Goal: Check status

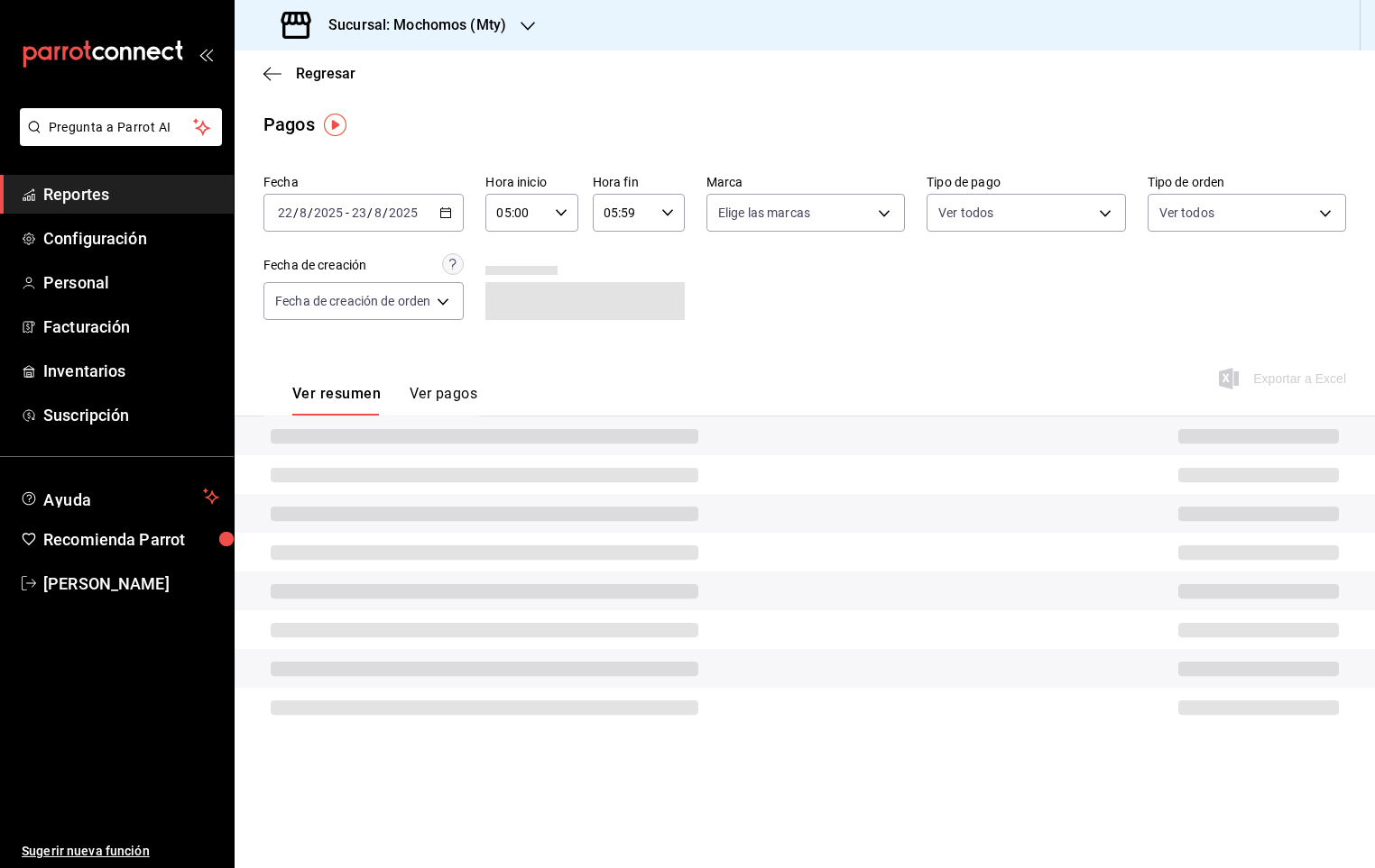
click at [439, 214] on div "[DATE] [DATE] - [DATE] [DATE]" at bounding box center [363, 212] width 200 height 38
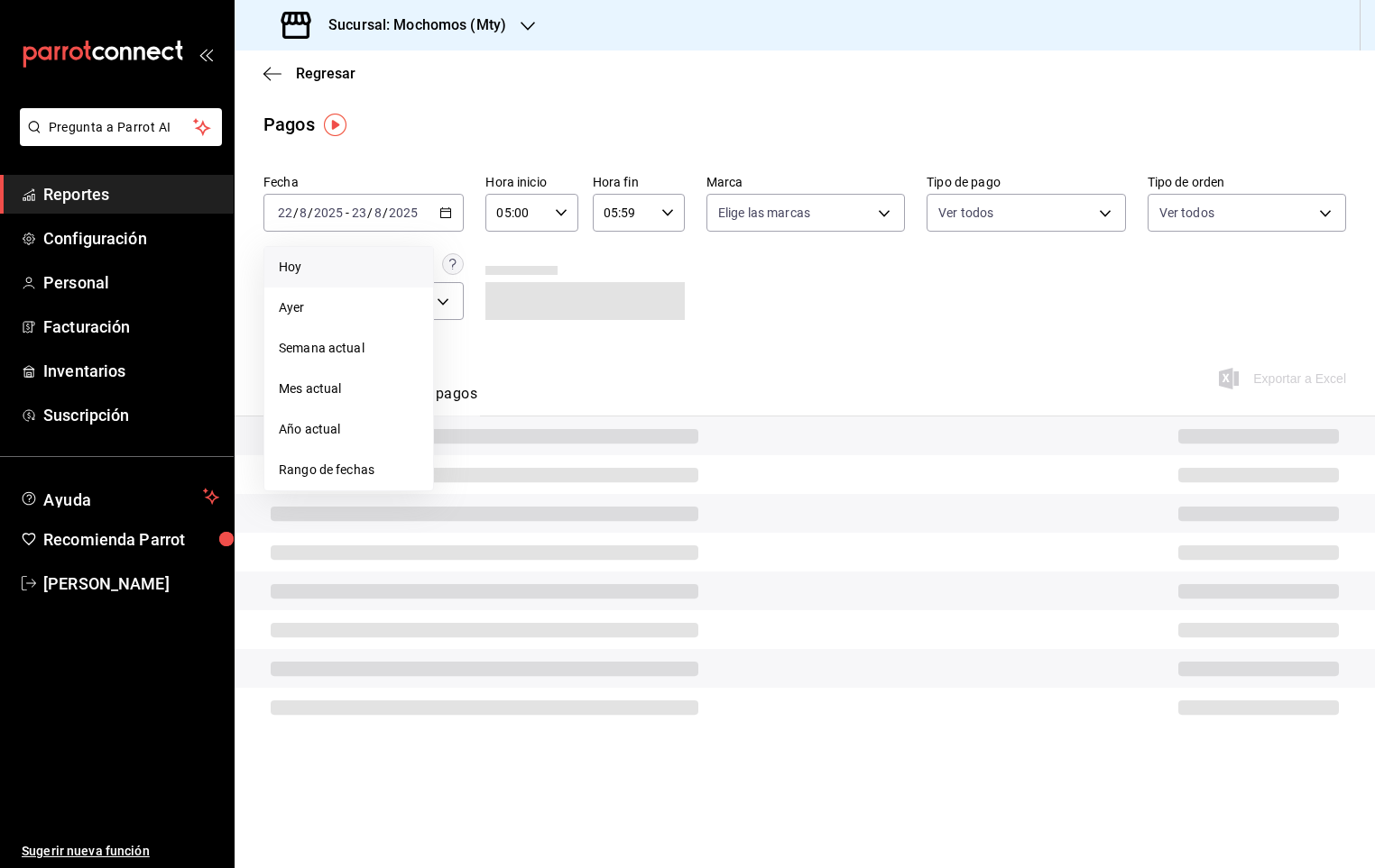
click at [296, 262] on span "Hoy" at bounding box center [348, 267] width 140 height 19
type input "00:00"
type input "23:59"
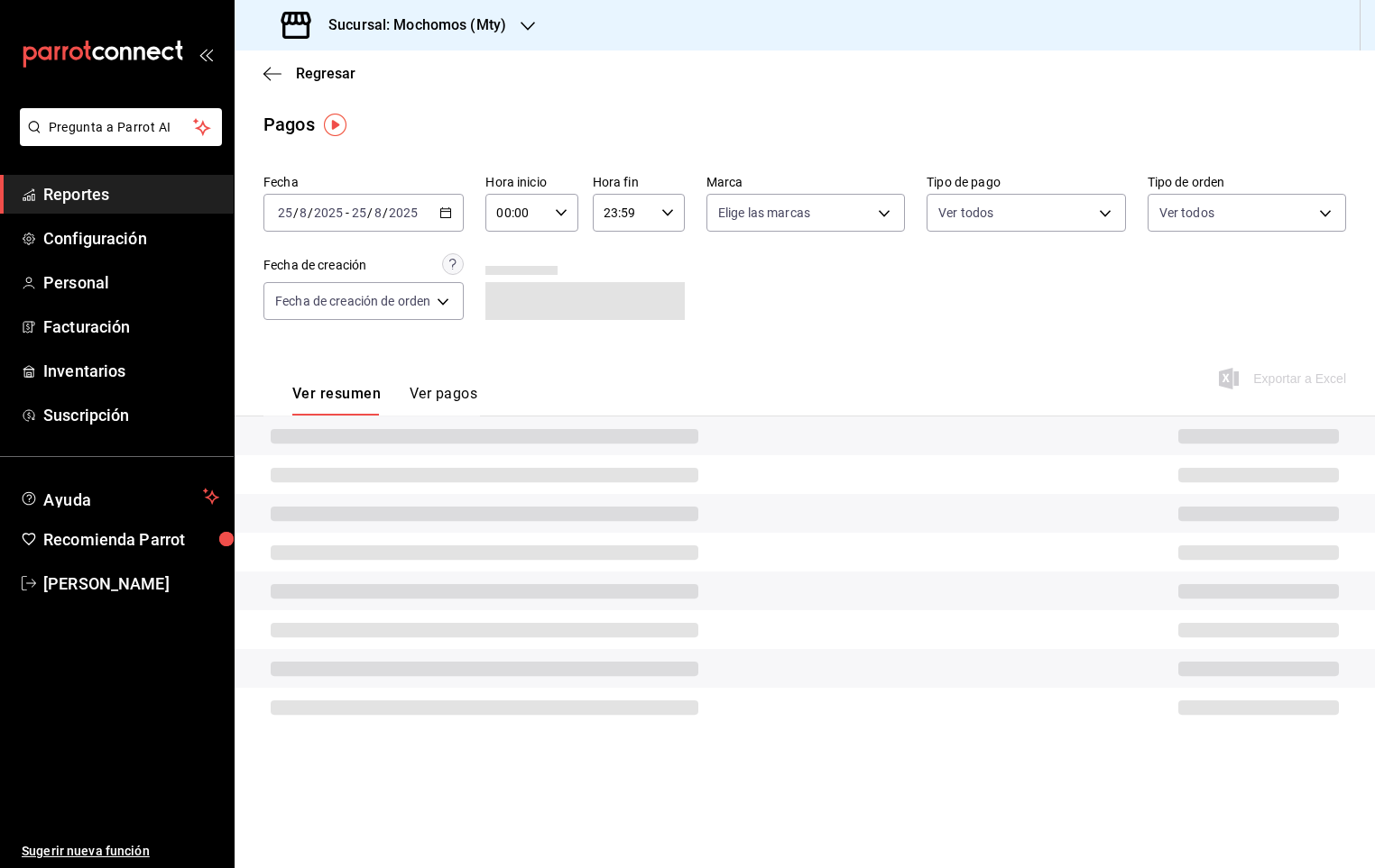
click at [547, 206] on input "00:00" at bounding box center [516, 212] width 61 height 36
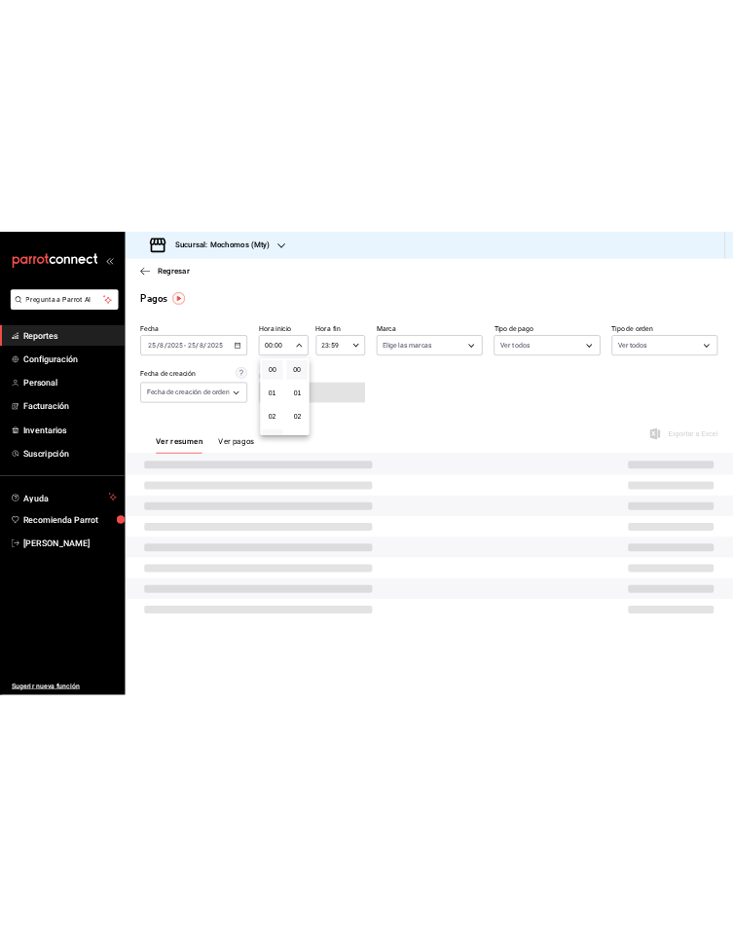
scroll to position [146, 0]
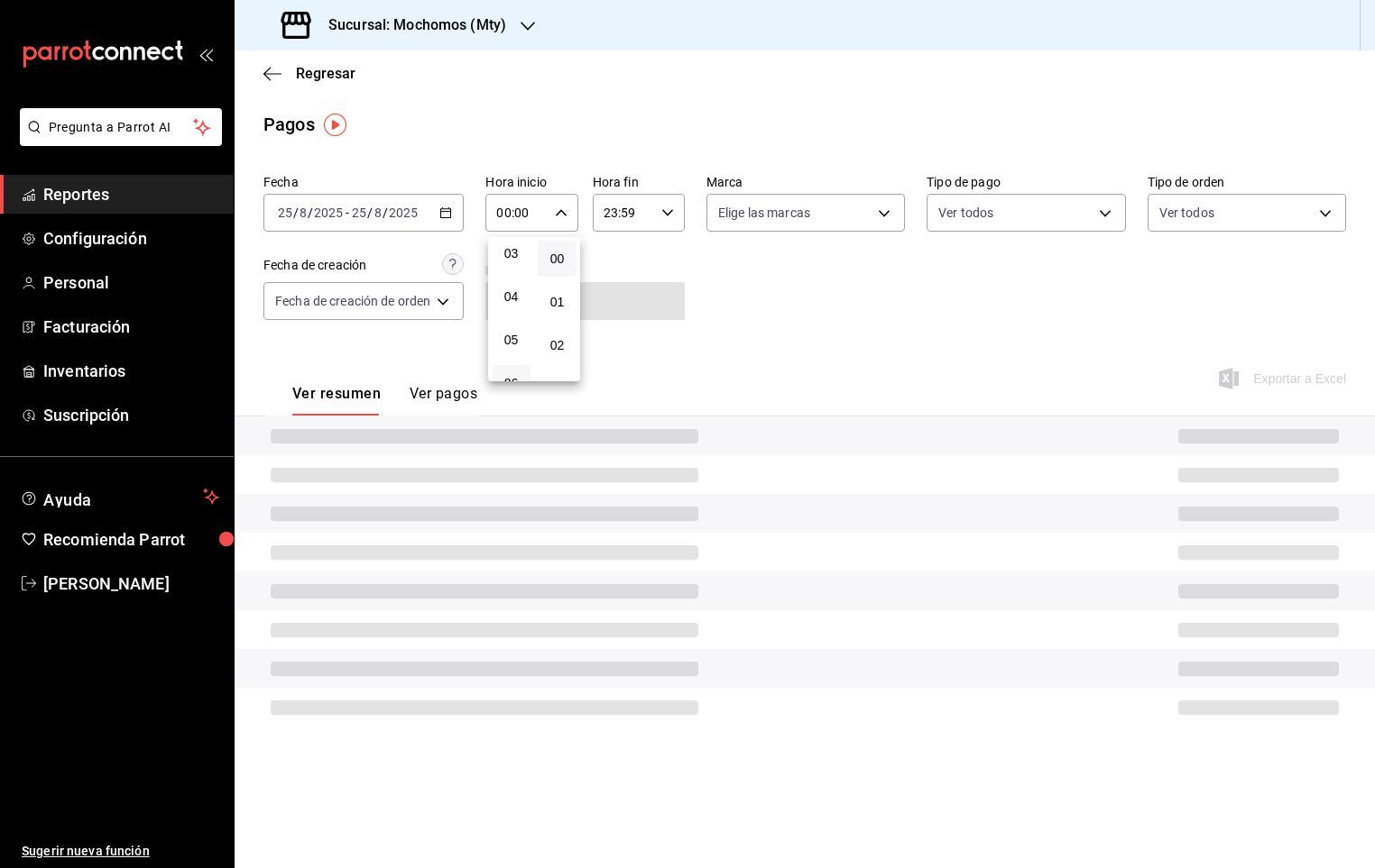
click at [510, 366] on button "06" at bounding box center [511, 383] width 39 height 36
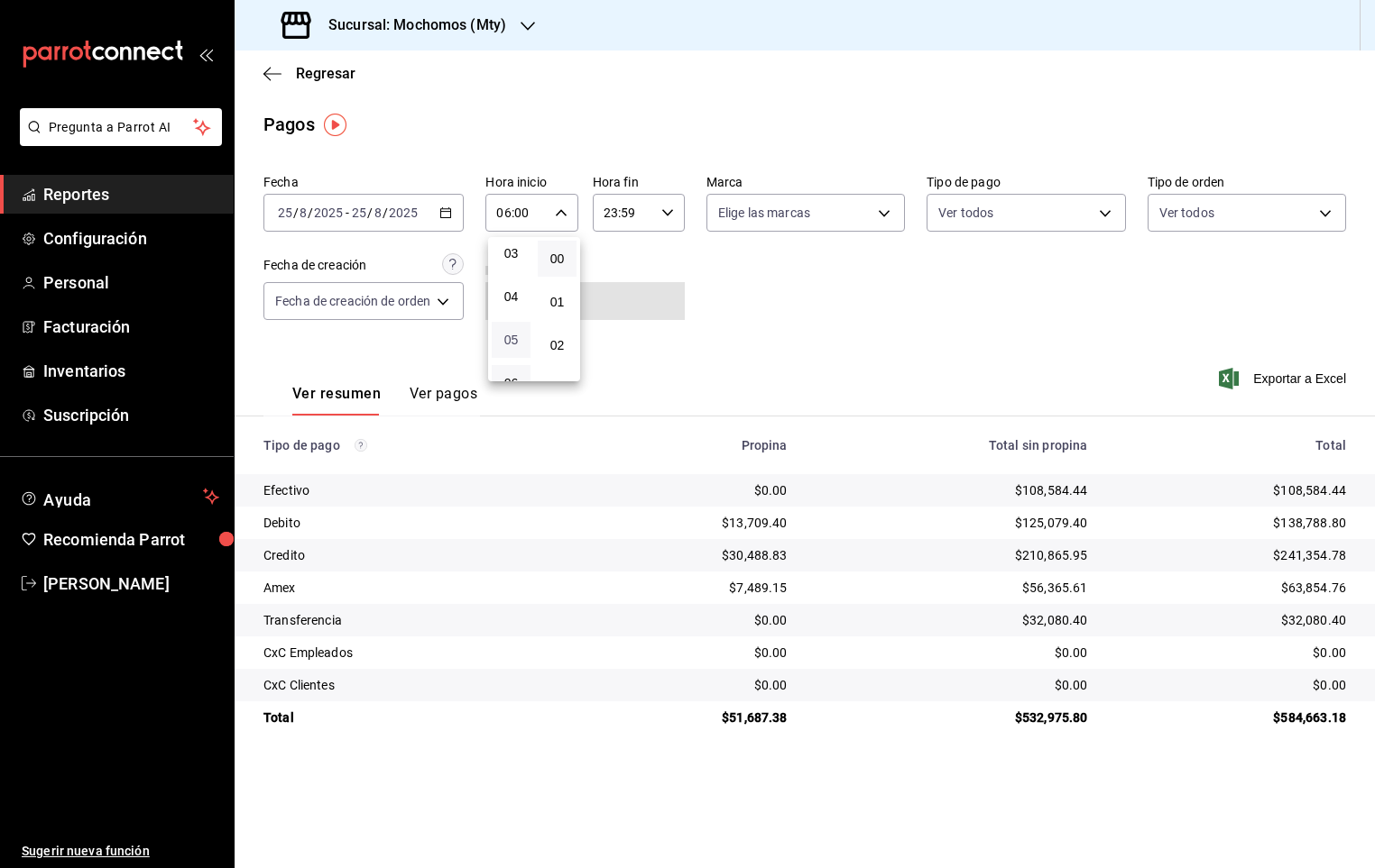
click at [514, 339] on span "05" at bounding box center [511, 340] width 17 height 15
type input "05:00"
click at [785, 279] on div at bounding box center [688, 434] width 1375 height 868
